Goal: Task Accomplishment & Management: Manage account settings

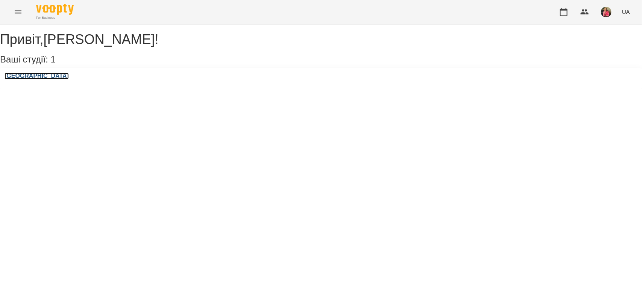
click at [29, 79] on h3 "[GEOGRAPHIC_DATA]" at bounding box center [37, 76] width 64 height 7
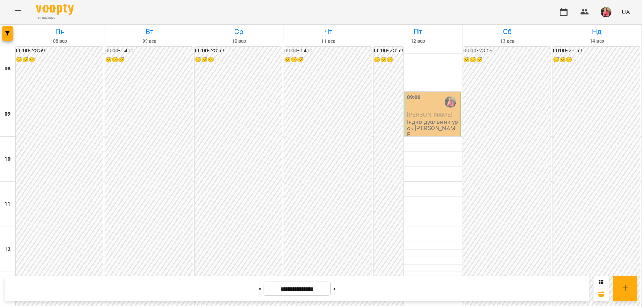
click at [434, 112] on span "[PERSON_NAME]" at bounding box center [429, 114] width 45 height 7
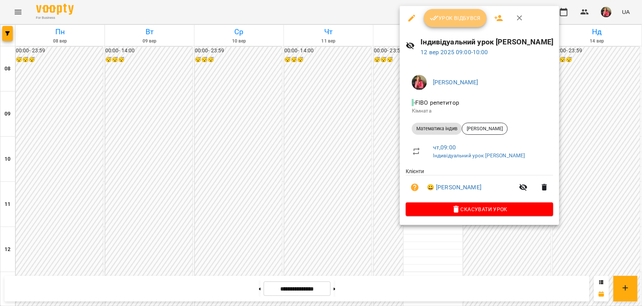
click at [467, 17] on span "Урок відбувся" at bounding box center [455, 18] width 51 height 9
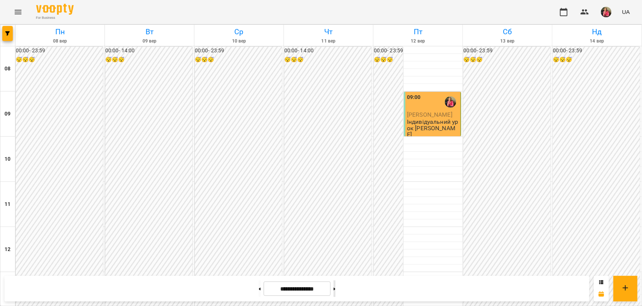
click at [335, 290] on button at bounding box center [334, 288] width 2 height 17
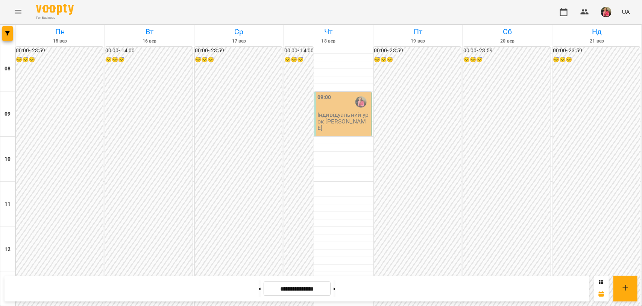
scroll to position [451, 0]
click at [259, 291] on button at bounding box center [260, 288] width 2 height 17
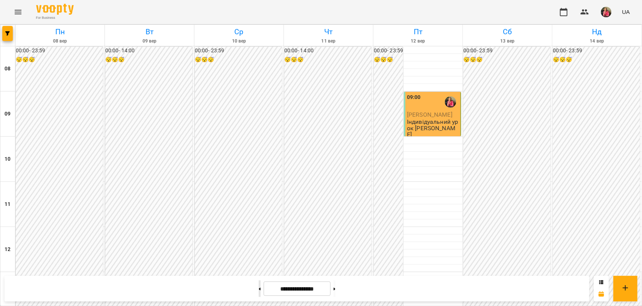
click at [259, 291] on button at bounding box center [260, 288] width 2 height 17
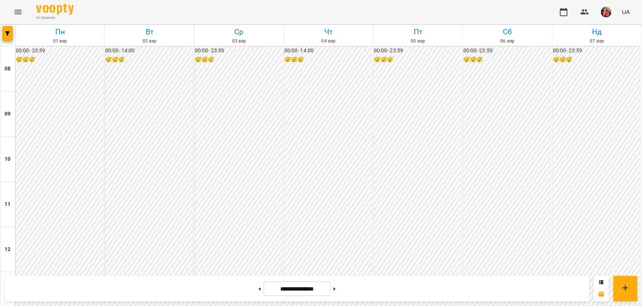
scroll to position [423, 0]
click at [259, 289] on button at bounding box center [260, 288] width 2 height 17
click at [335, 289] on icon at bounding box center [334, 288] width 2 height 3
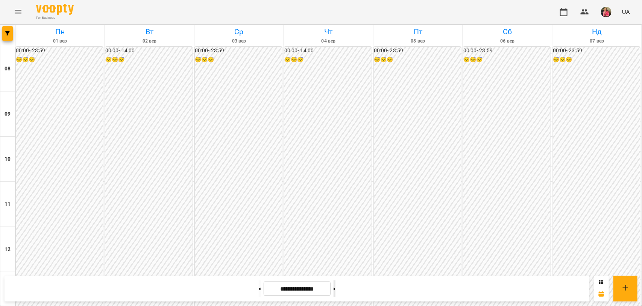
click at [335, 289] on button at bounding box center [334, 288] width 2 height 17
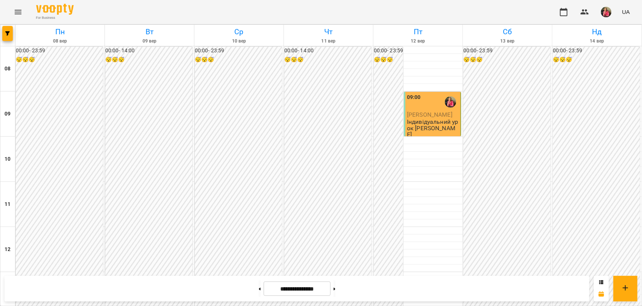
scroll to position [0, 0]
click at [335, 290] on icon at bounding box center [334, 288] width 2 height 3
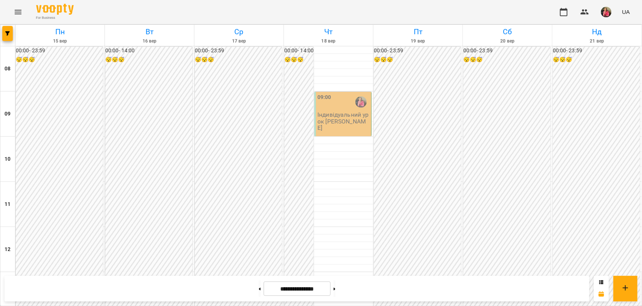
scroll to position [329, 0]
click at [259, 290] on button at bounding box center [260, 288] width 2 height 17
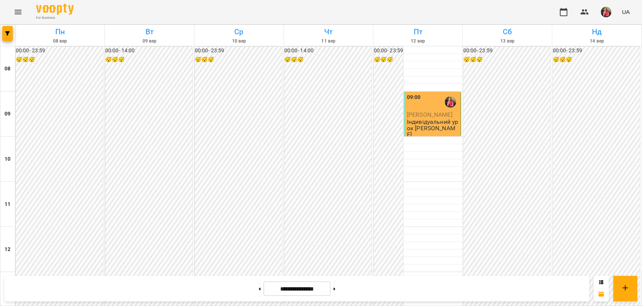
scroll to position [282, 0]
click at [335, 291] on button at bounding box center [334, 288] width 2 height 17
type input "**********"
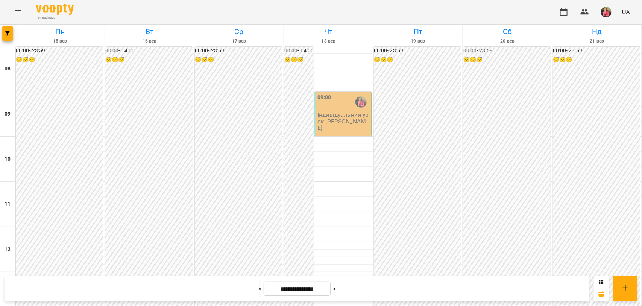
scroll to position [0, 0]
